Goal: Task Accomplishment & Management: Manage account settings

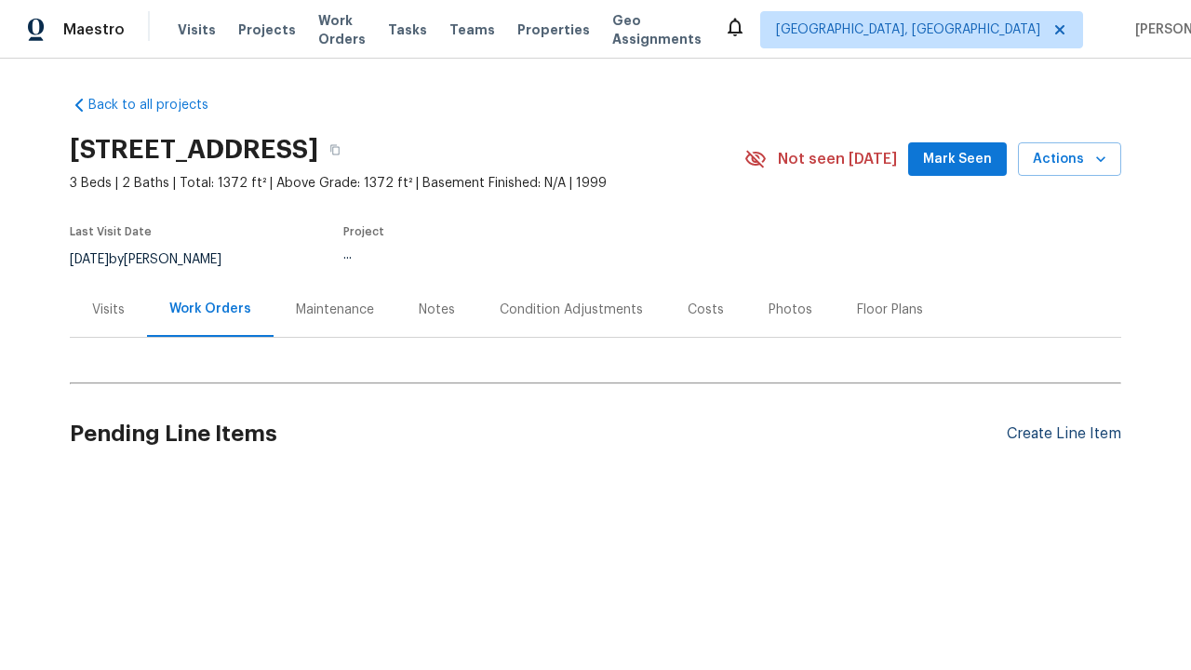
click at [1056, 433] on div "Create Line Item" at bounding box center [1064, 434] width 114 height 18
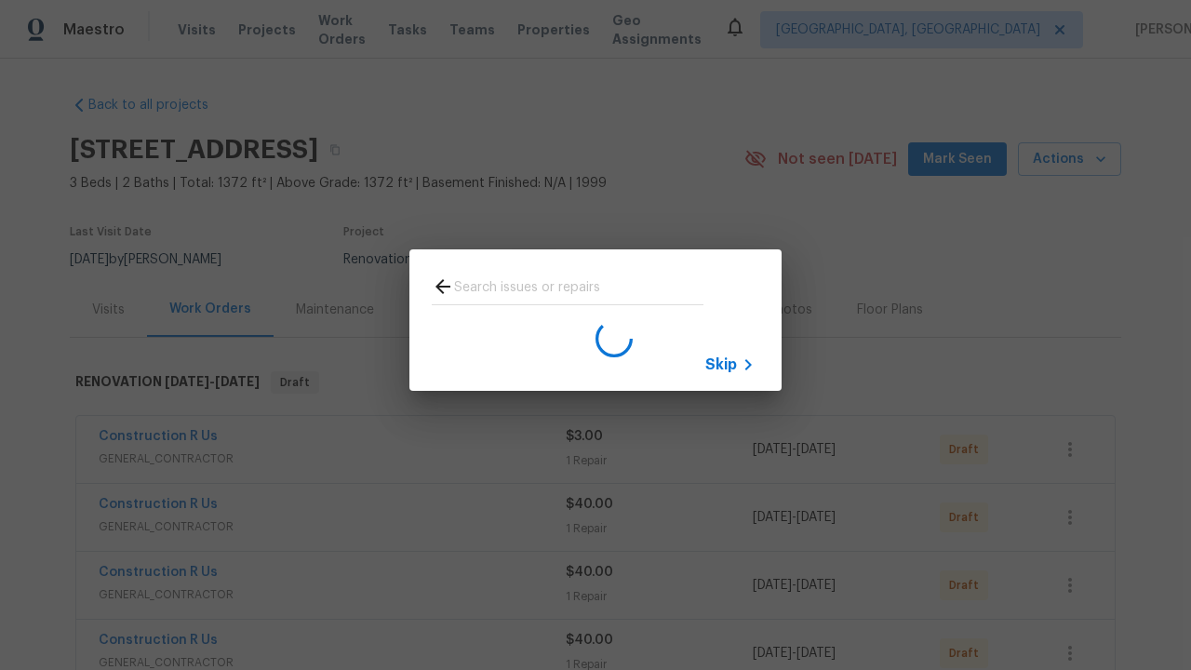
click at [721, 364] on span "Skip" at bounding box center [721, 364] width 32 height 19
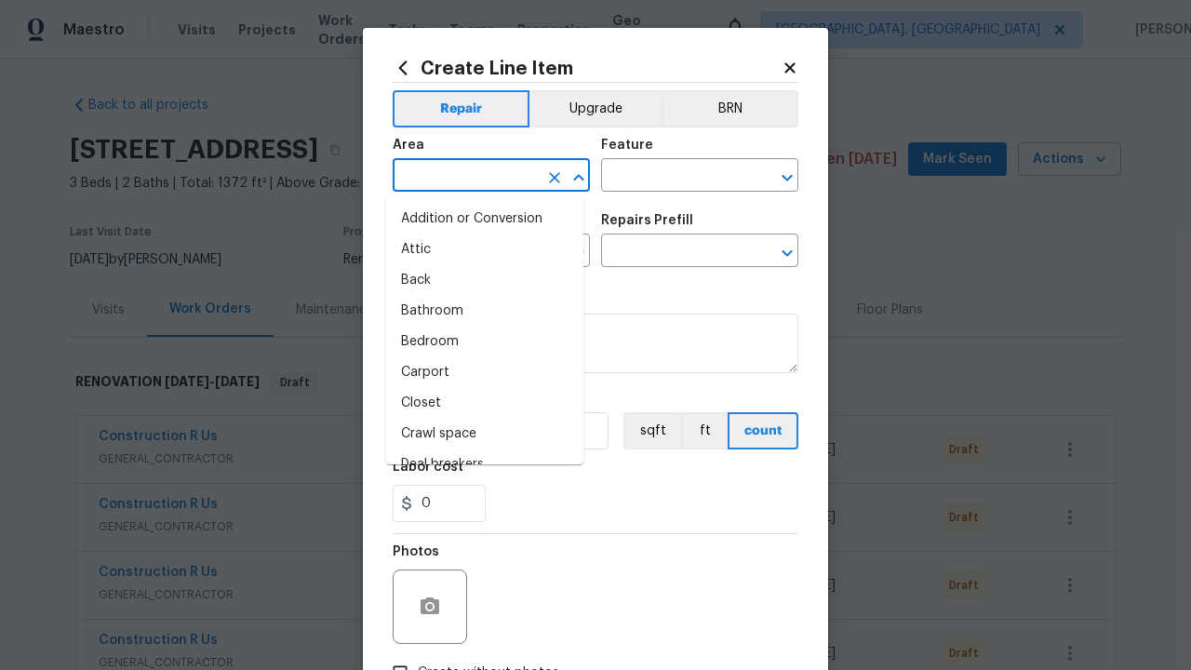
click at [477, 341] on li "Bedroom" at bounding box center [484, 342] width 197 height 31
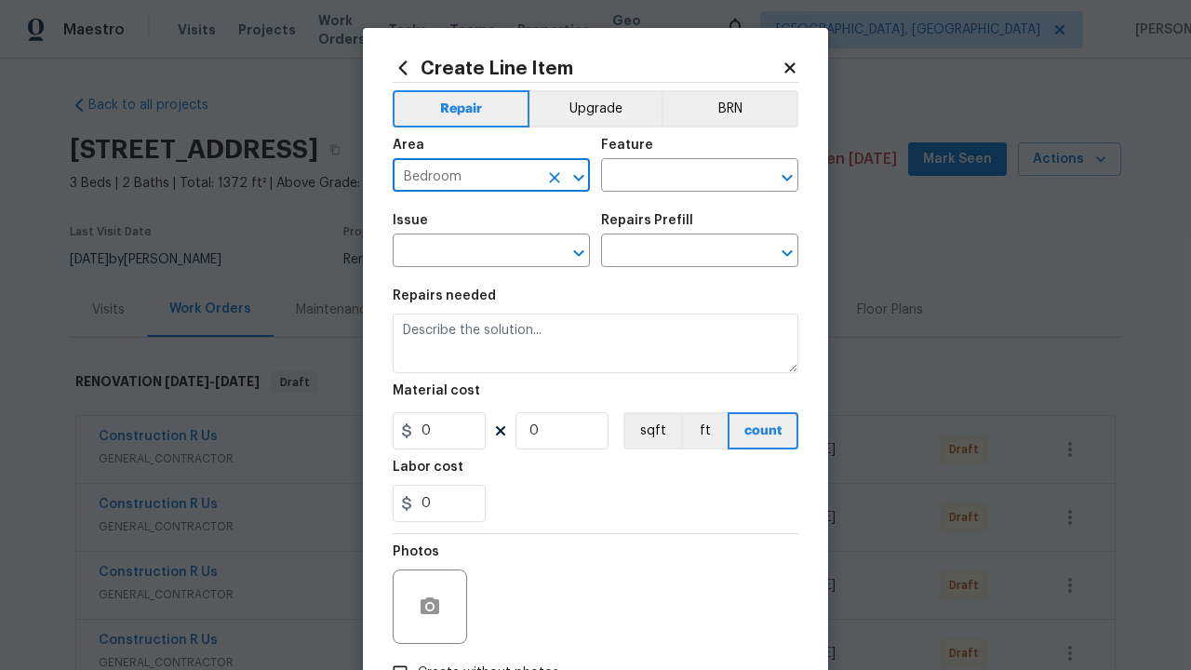
type input "Bedroom"
type input "Flooring"
type input "Wallpaper"
click at [666, 253] on input "text" at bounding box center [673, 252] width 145 height 29
type input "Remove"
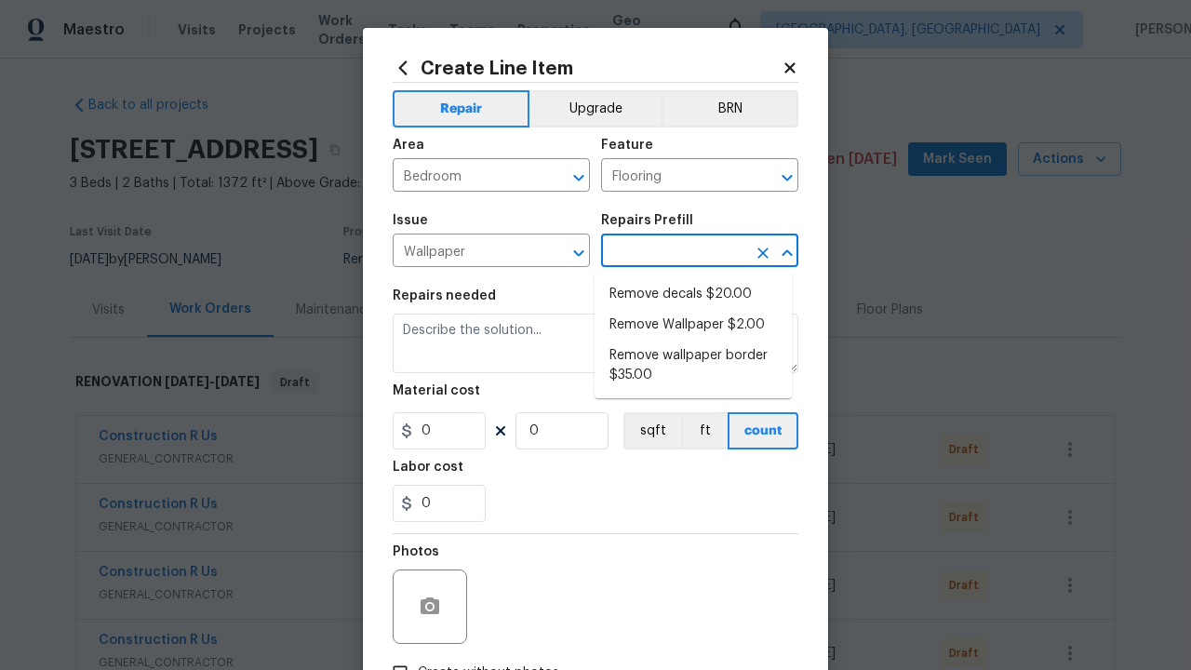
click at [693, 294] on li "Remove decals $20.00" at bounding box center [692, 294] width 197 height 31
type input "Walls and Ceiling"
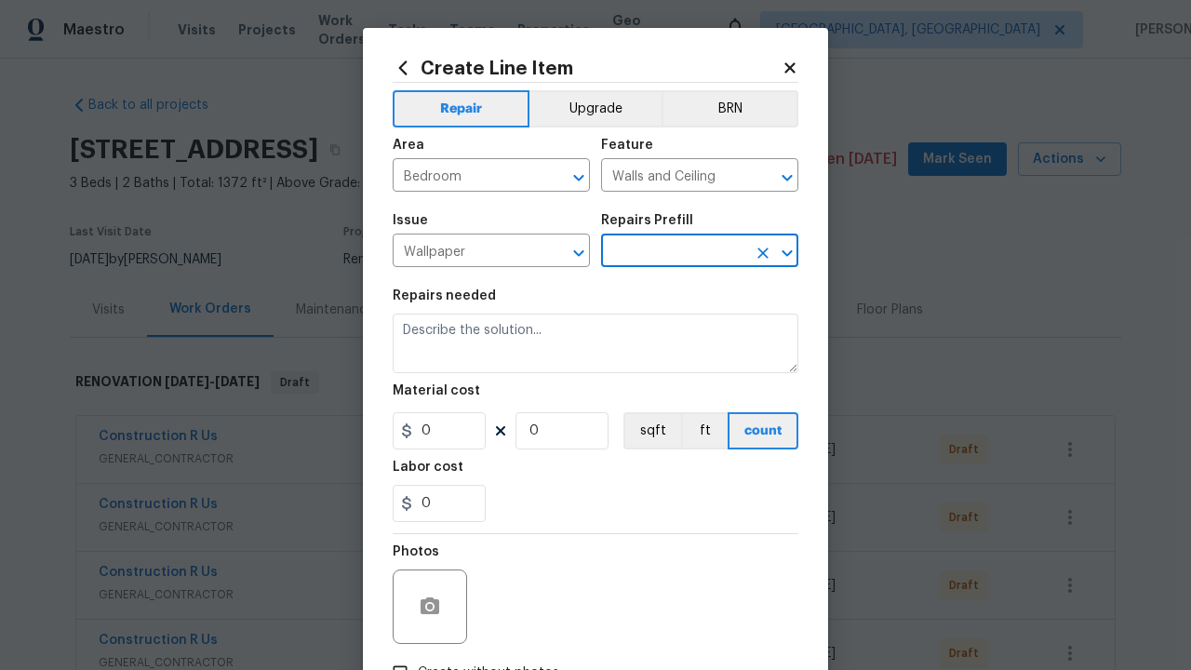
type textarea "Remove decals from door/wall/ceiling"
type input "1"
type input "Remove decals $20.00"
type input "20"
type input "Remove decals $20.00"
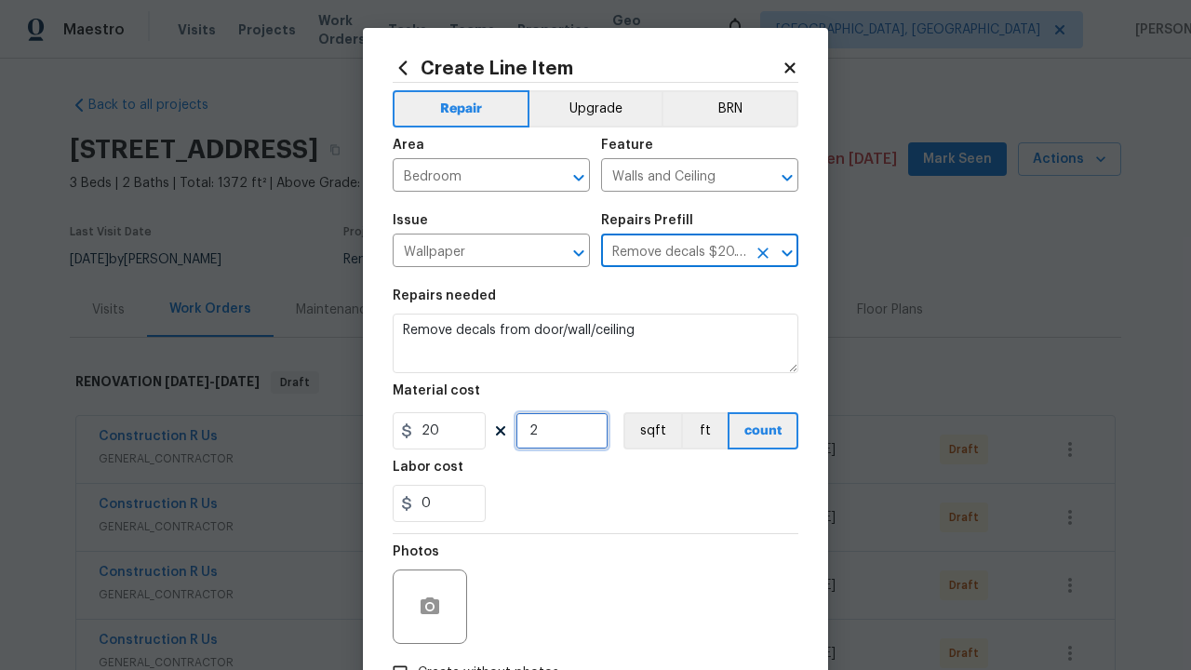
type input "2"
click at [644, 432] on button "sqft" at bounding box center [652, 430] width 58 height 37
click at [393, 655] on input "Create without photos" at bounding box center [399, 672] width 35 height 35
checkbox input "true"
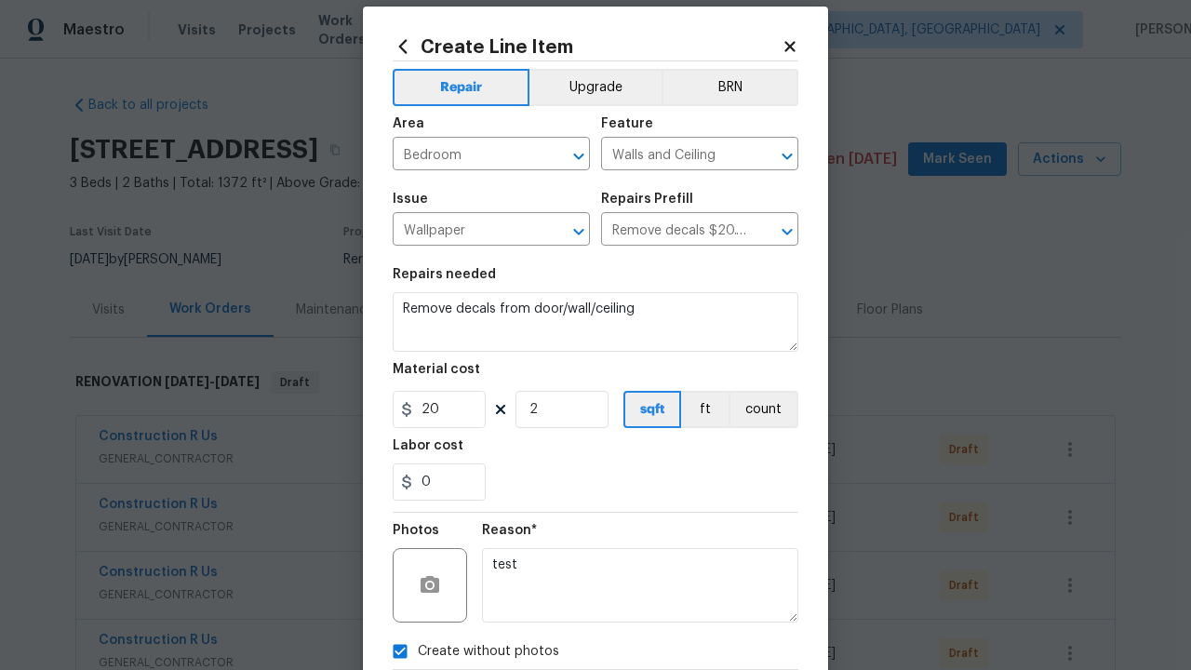
type textarea "test"
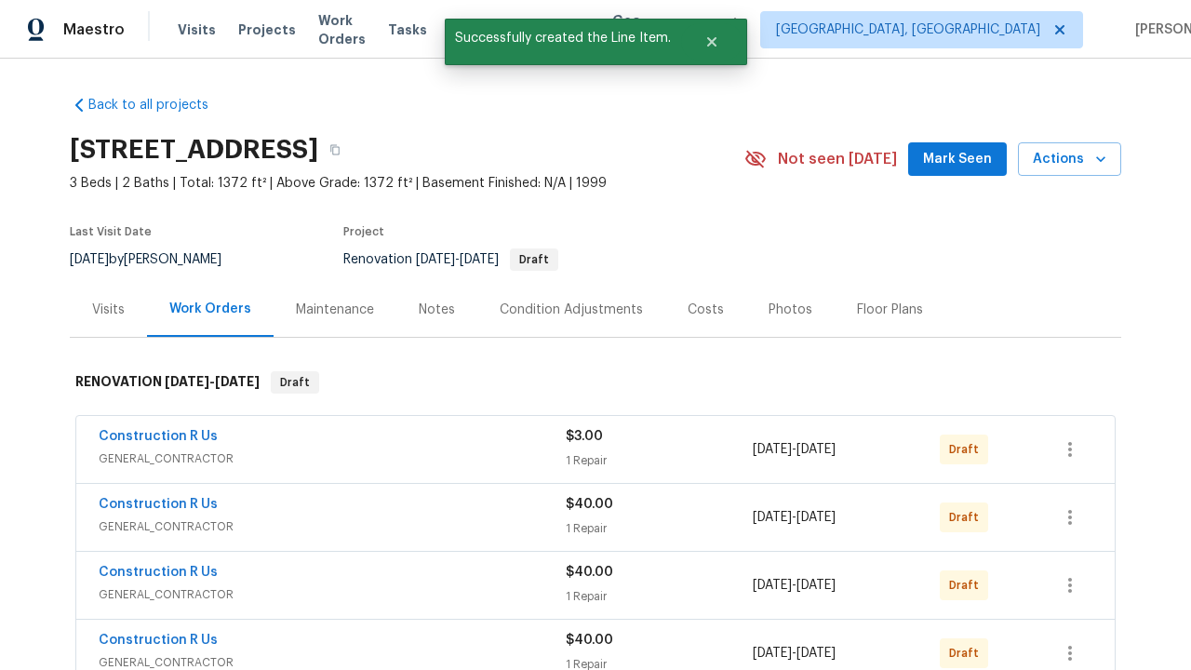
checkbox input "true"
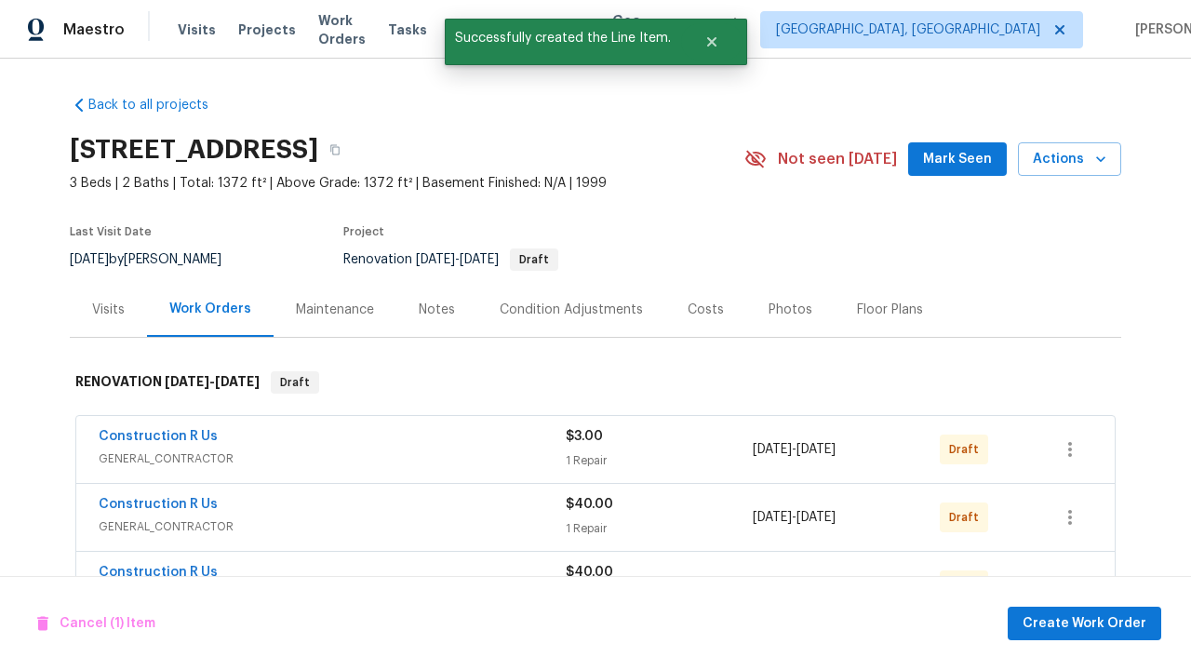
click at [1087, 622] on span "Create Work Order" at bounding box center [1084, 623] width 124 height 23
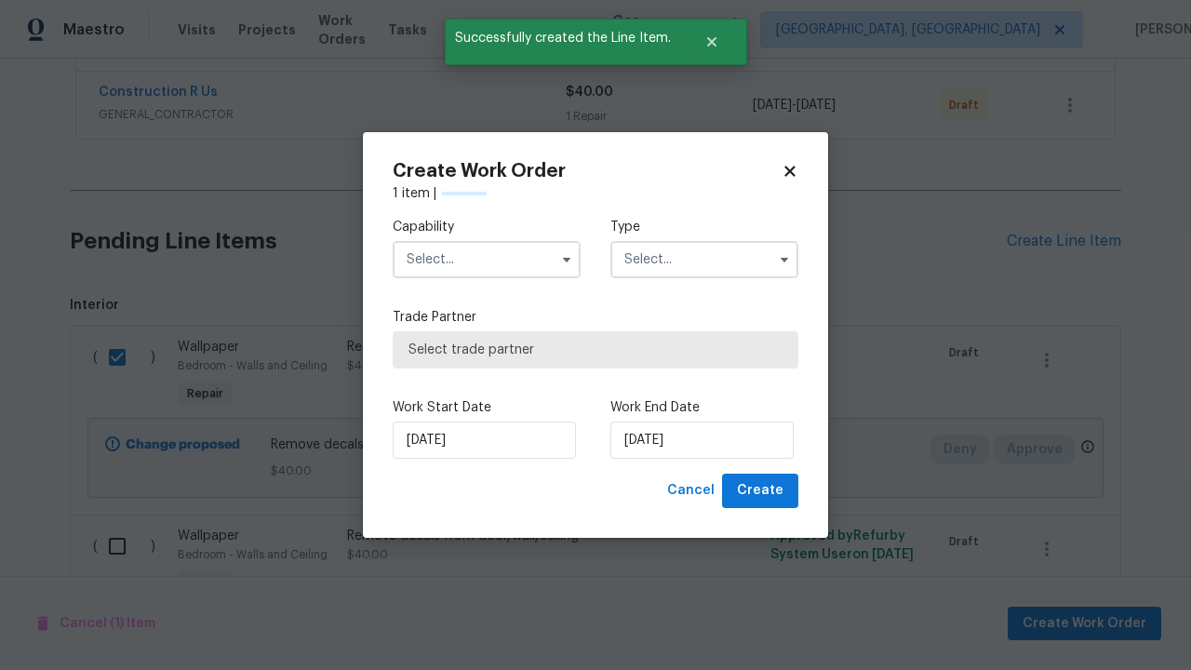
click at [487, 241] on input "text" at bounding box center [487, 259] width 188 height 37
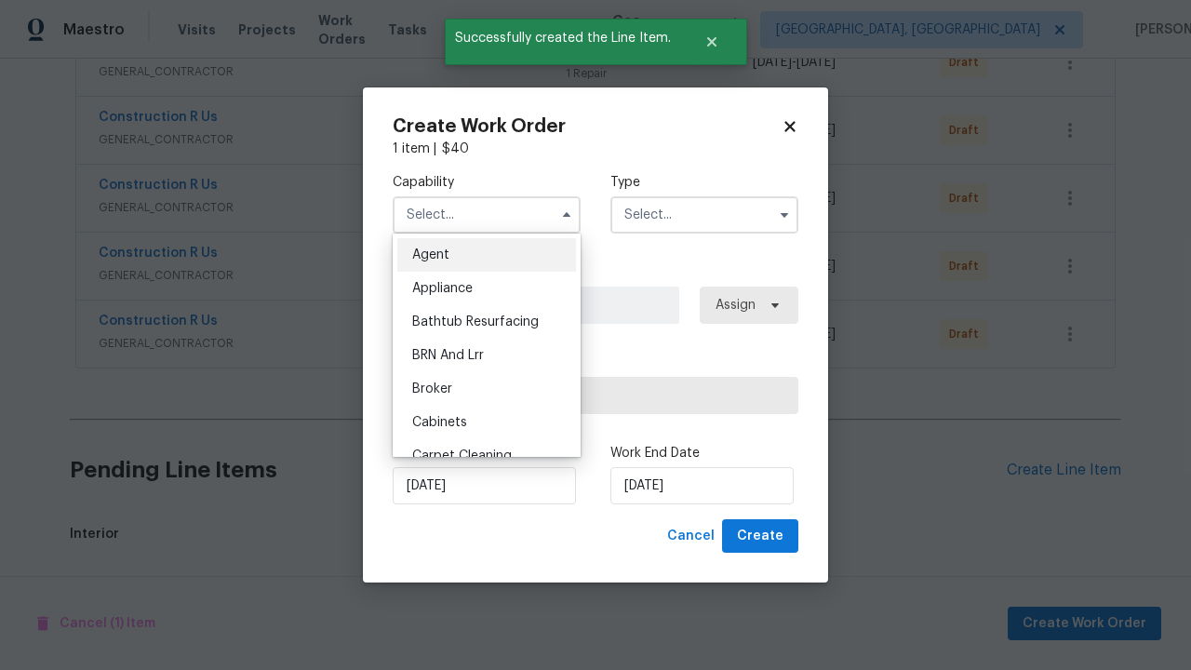
scroll to position [1148, 0]
type input "General Contractor"
click at [704, 214] on input "text" at bounding box center [704, 214] width 188 height 37
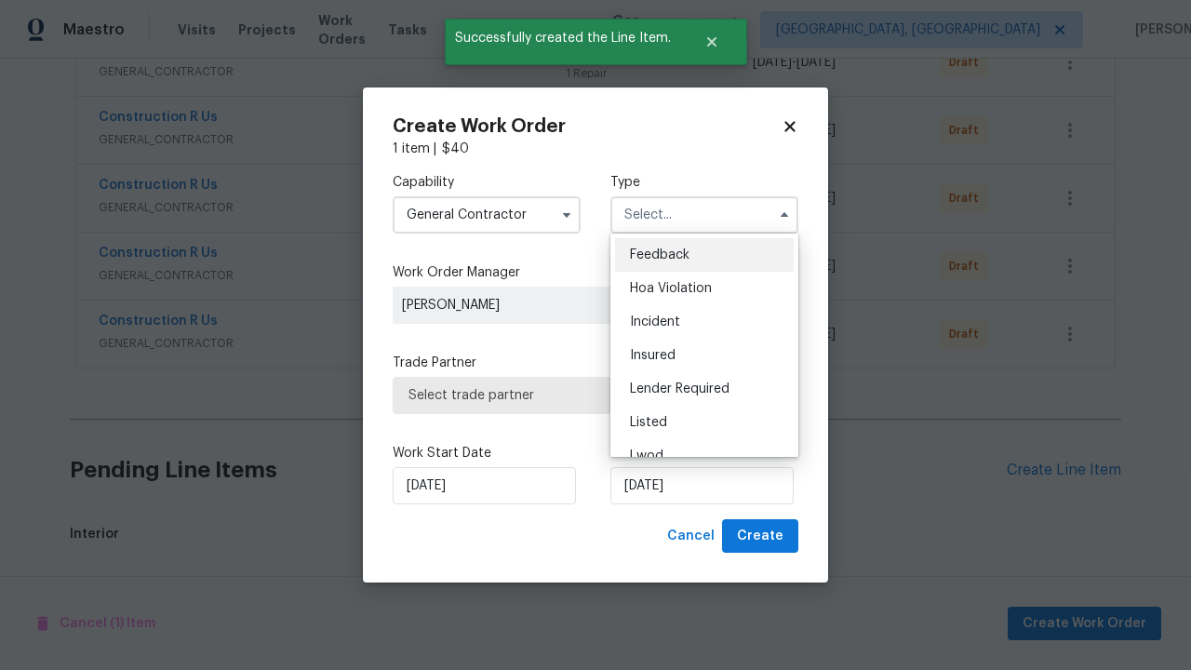
scroll to position [1363, 0]
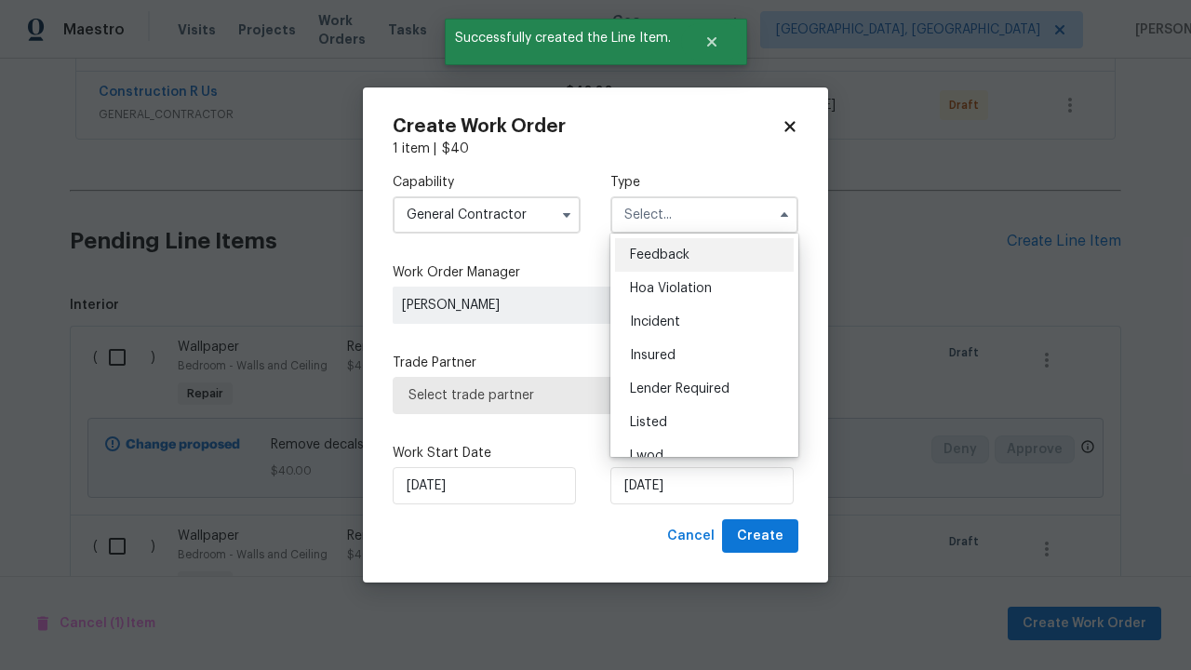
click at [663, 550] on span "Renovation" at bounding box center [664, 556] width 69 height 13
type input "Renovation"
click at [581, 394] on span "Select trade partner" at bounding box center [595, 395] width 374 height 19
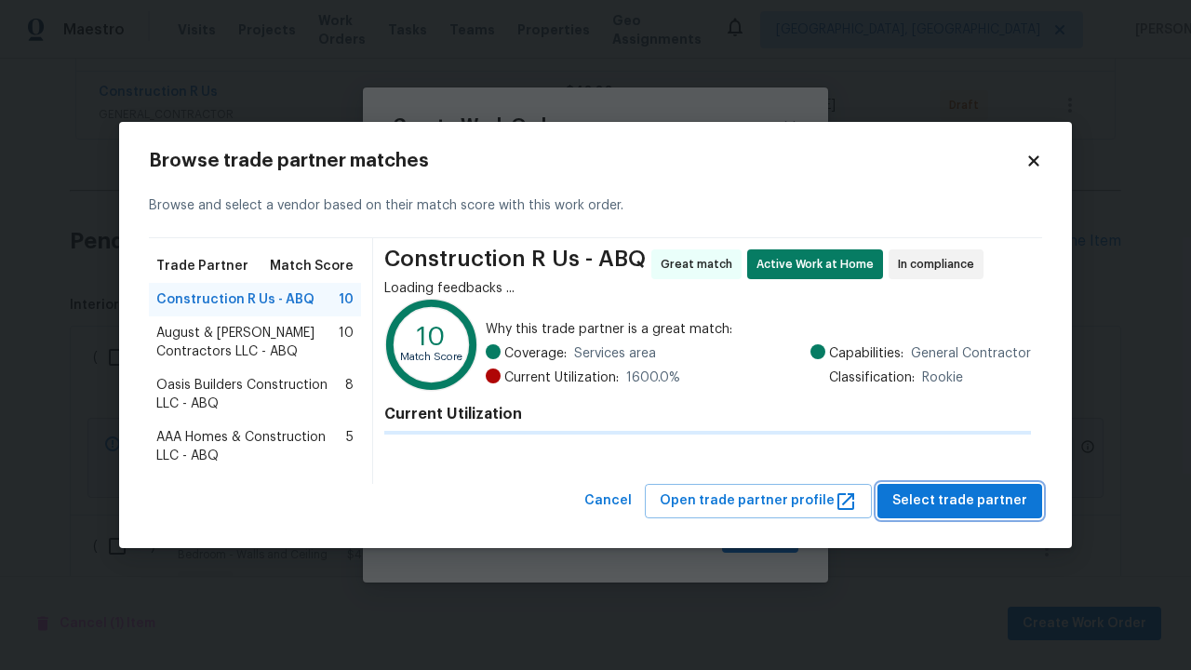
click at [965, 500] on span "Select trade partner" at bounding box center [959, 500] width 135 height 23
click at [762, 536] on span "Create" at bounding box center [760, 536] width 47 height 23
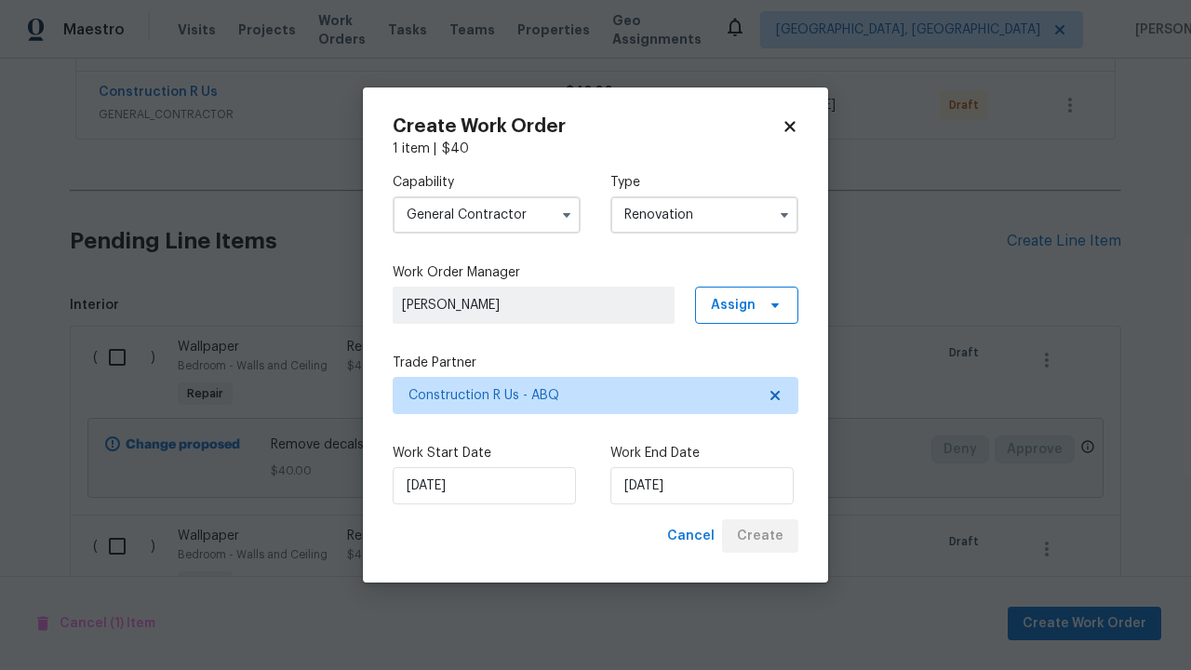
scroll to position [247, 281]
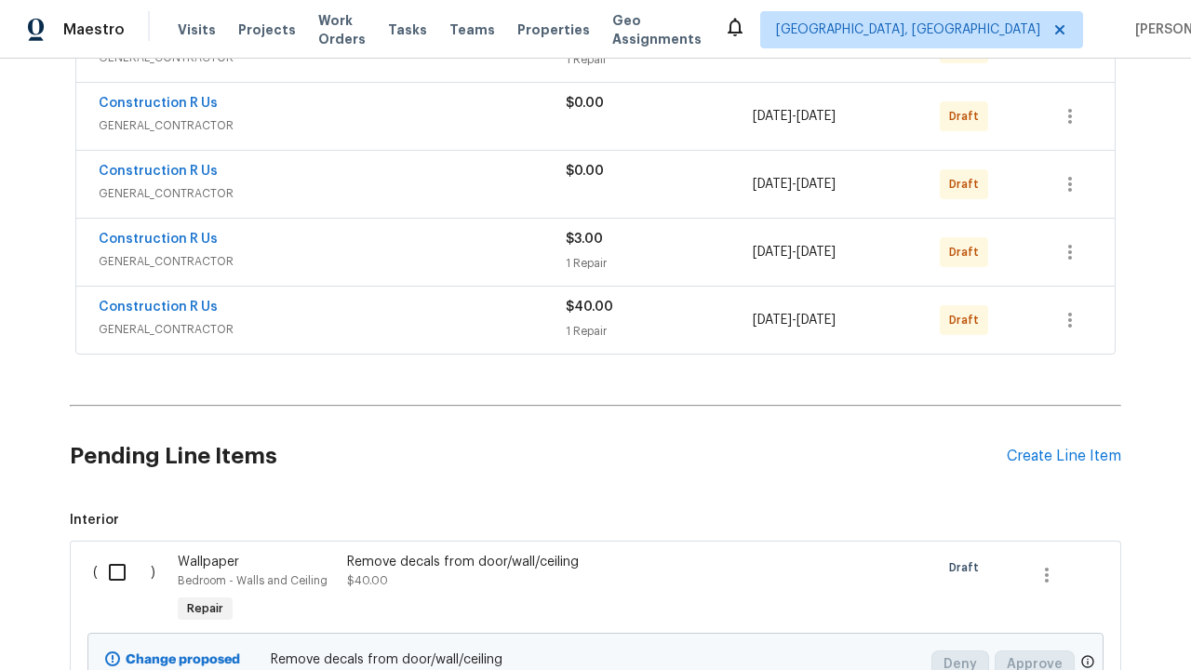
click at [1068, 327] on icon "button" at bounding box center [1070, 320] width 4 height 15
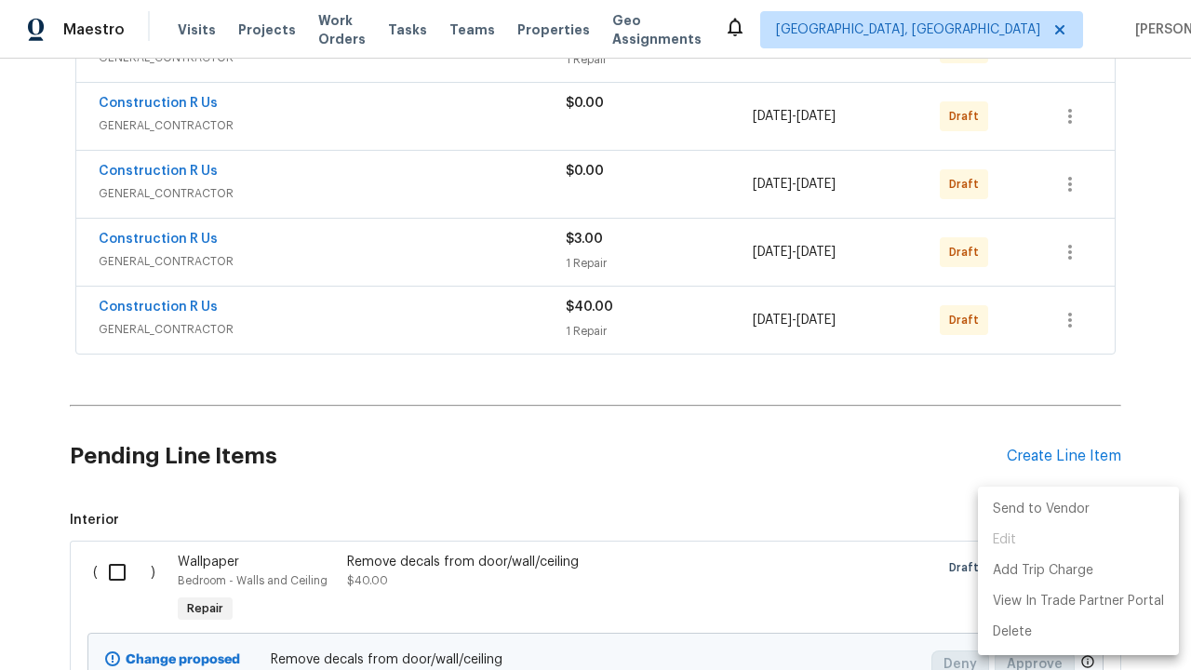
scroll to position [902, 0]
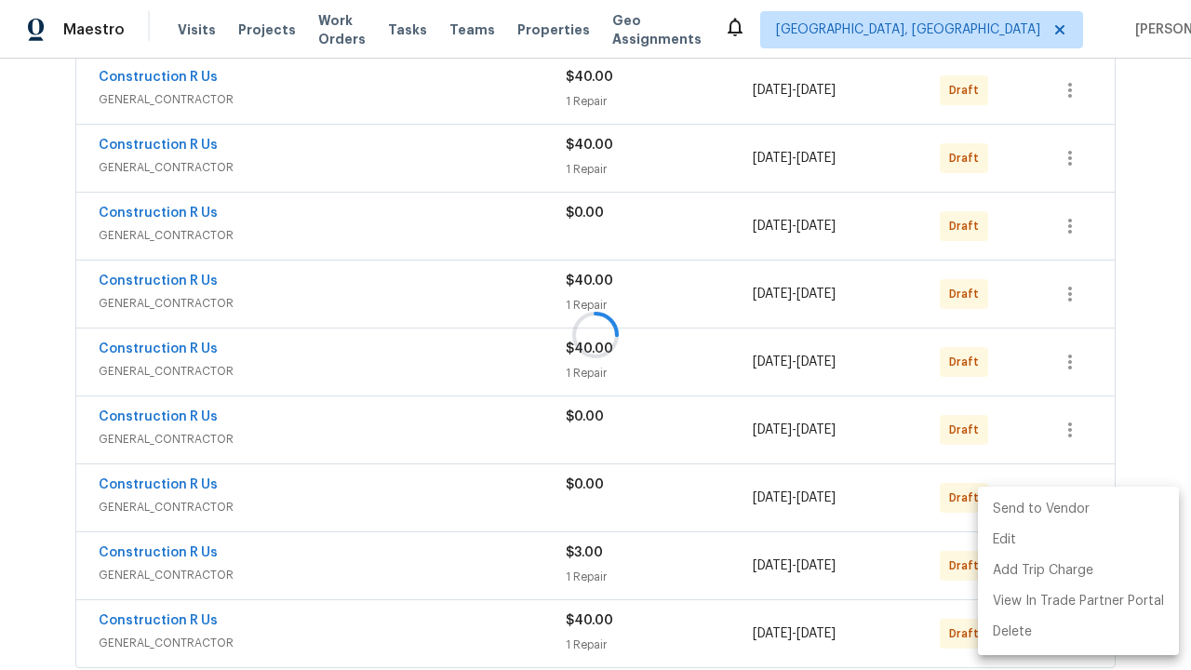
click at [1076, 509] on li "Send to Vendor" at bounding box center [1078, 509] width 201 height 31
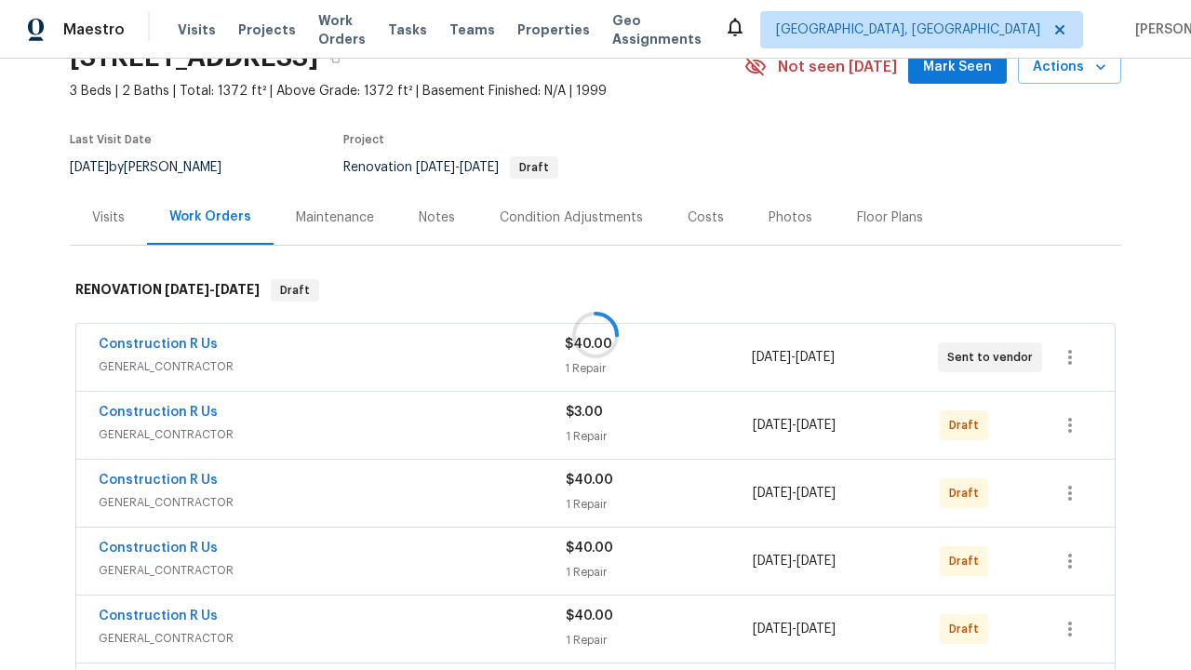
scroll to position [368, 0]
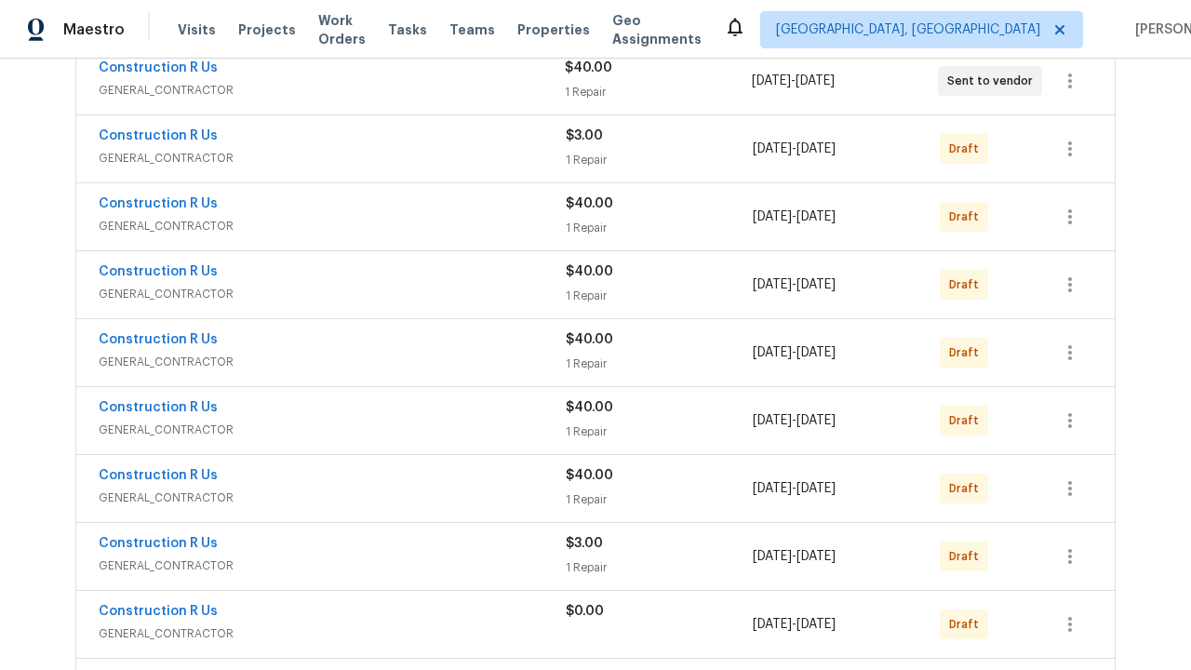
click at [1068, 88] on icon "button" at bounding box center [1070, 80] width 4 height 15
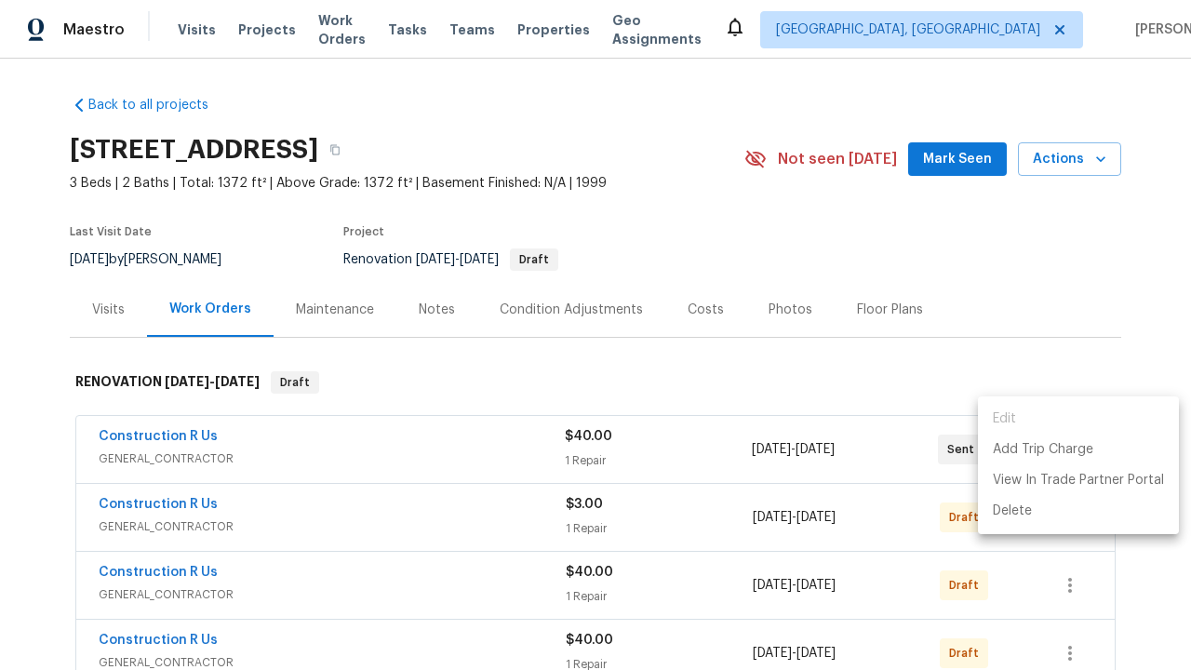
click at [1076, 511] on li "Delete" at bounding box center [1078, 511] width 201 height 31
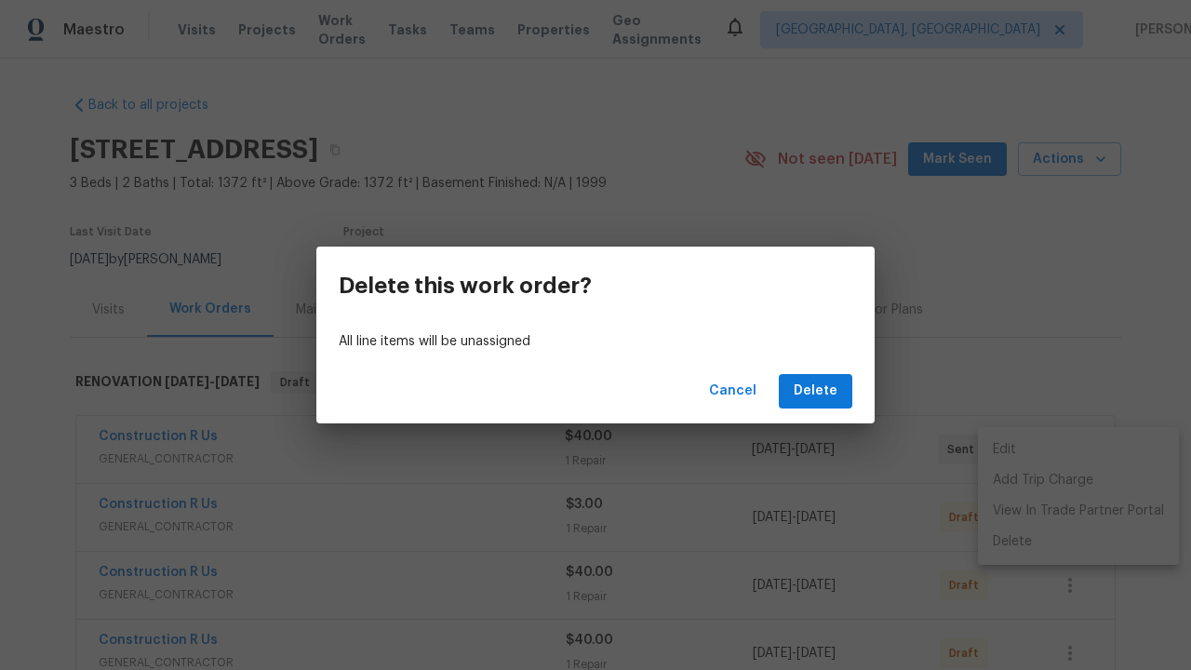
click at [817, 391] on span "Delete" at bounding box center [815, 391] width 44 height 23
